Goal: Task Accomplishment & Management: Manage account settings

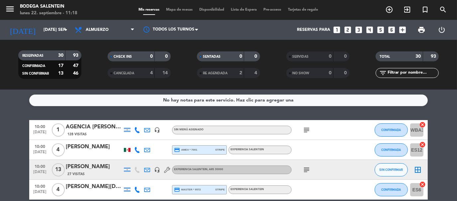
click at [351, 29] on icon "looks_two" at bounding box center [347, 30] width 9 height 9
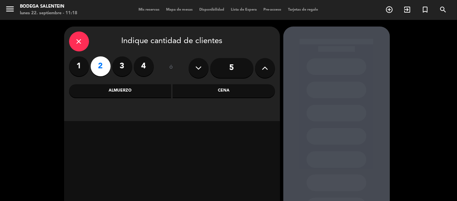
click at [132, 92] on div "Almuerzo" at bounding box center [120, 90] width 102 height 13
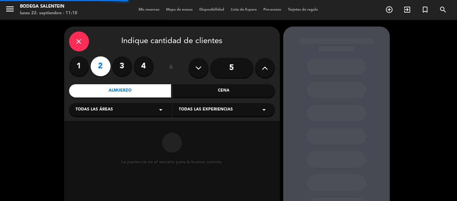
click at [114, 113] on div "Todas las áreas arrow_drop_down" at bounding box center [120, 109] width 103 height 13
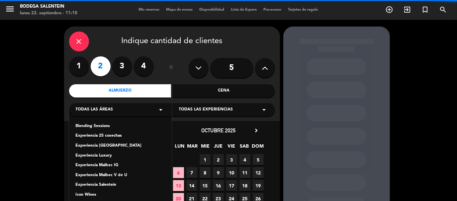
click at [102, 187] on div "Experiencia Salentein" at bounding box center [120, 185] width 89 height 7
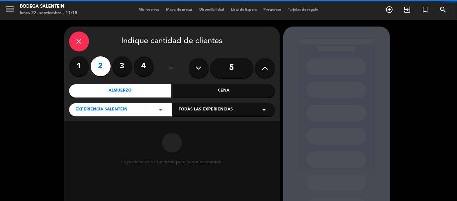
click at [196, 111] on span "Todas las experiencias" at bounding box center [206, 110] width 54 height 7
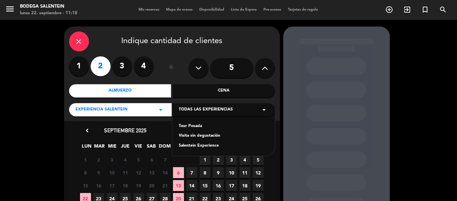
click at [190, 129] on div "Tour Posada" at bounding box center [223, 126] width 89 height 7
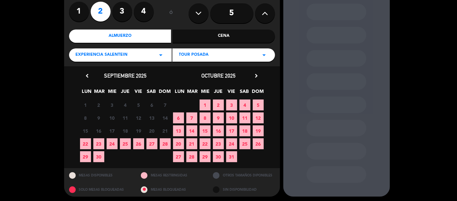
scroll to position [57, 0]
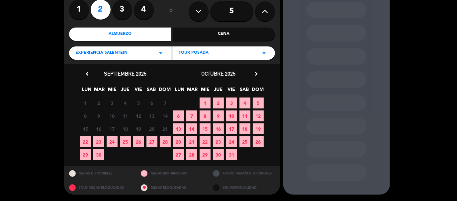
click at [255, 74] on icon "chevron_right" at bounding box center [256, 73] width 7 height 7
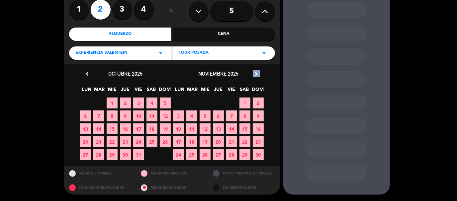
click at [255, 74] on icon "chevron_right" at bounding box center [256, 73] width 7 height 7
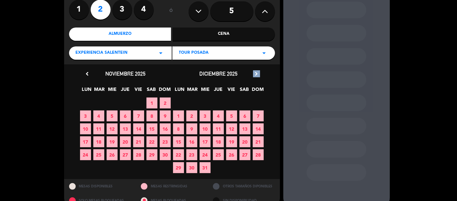
click at [255, 74] on icon "chevron_right" at bounding box center [256, 73] width 7 height 7
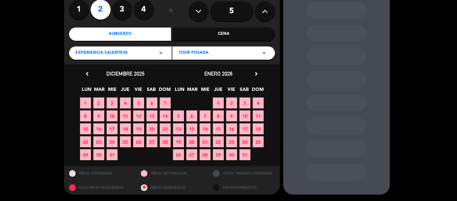
click at [246, 116] on span "10" at bounding box center [244, 116] width 11 height 11
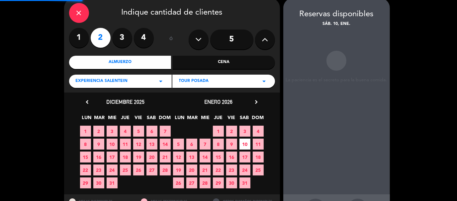
scroll to position [27, 0]
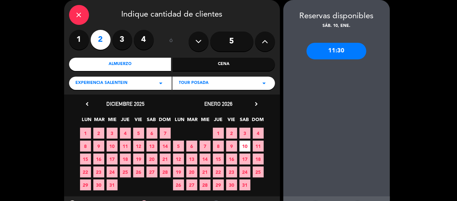
click at [80, 16] on icon "close" at bounding box center [79, 15] width 8 height 8
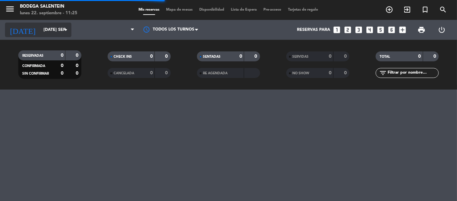
click at [48, 30] on input "[DATE] sep." at bounding box center [68, 29] width 56 height 11
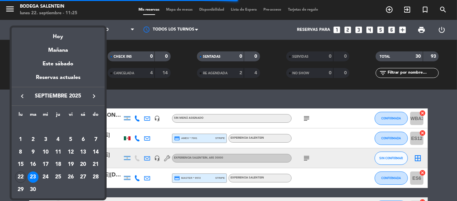
click at [94, 96] on icon "keyboard_arrow_right" at bounding box center [94, 96] width 8 height 8
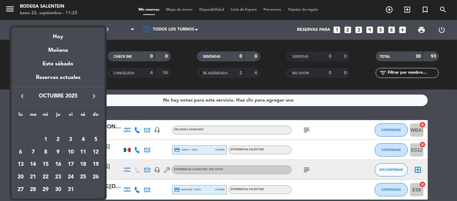
click at [71, 176] on div "24" at bounding box center [70, 177] width 11 height 11
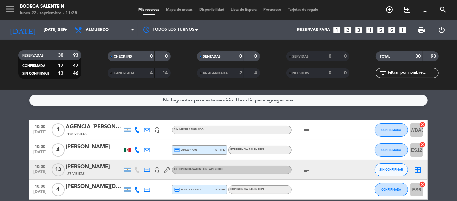
type input "vie. [DATE]"
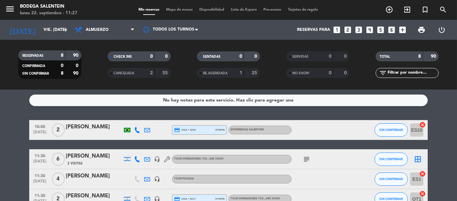
scroll to position [33, 0]
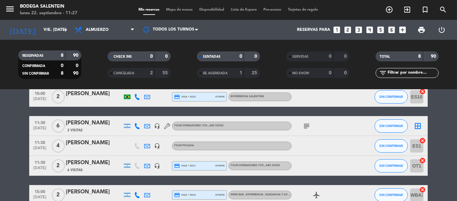
click at [87, 145] on div "[PERSON_NAME]" at bounding box center [94, 143] width 56 height 9
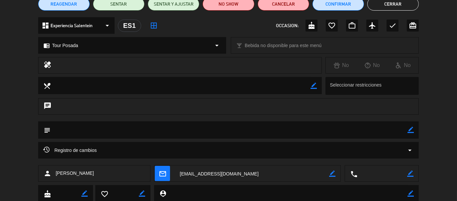
scroll to position [83, 0]
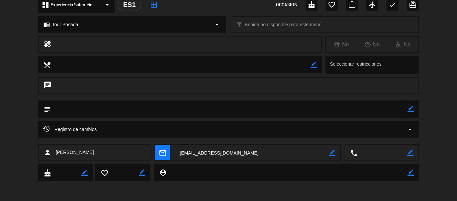
click at [263, 152] on textarea at bounding box center [252, 153] width 154 height 17
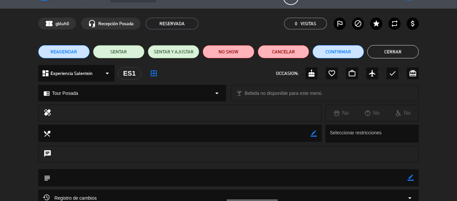
scroll to position [0, 0]
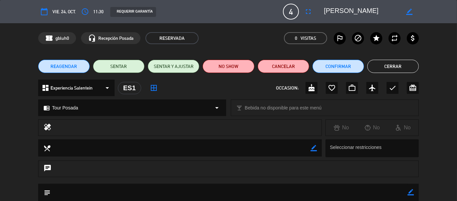
click at [394, 70] on button "Cerrar" at bounding box center [392, 66] width 51 height 13
